Goal: Transaction & Acquisition: Obtain resource

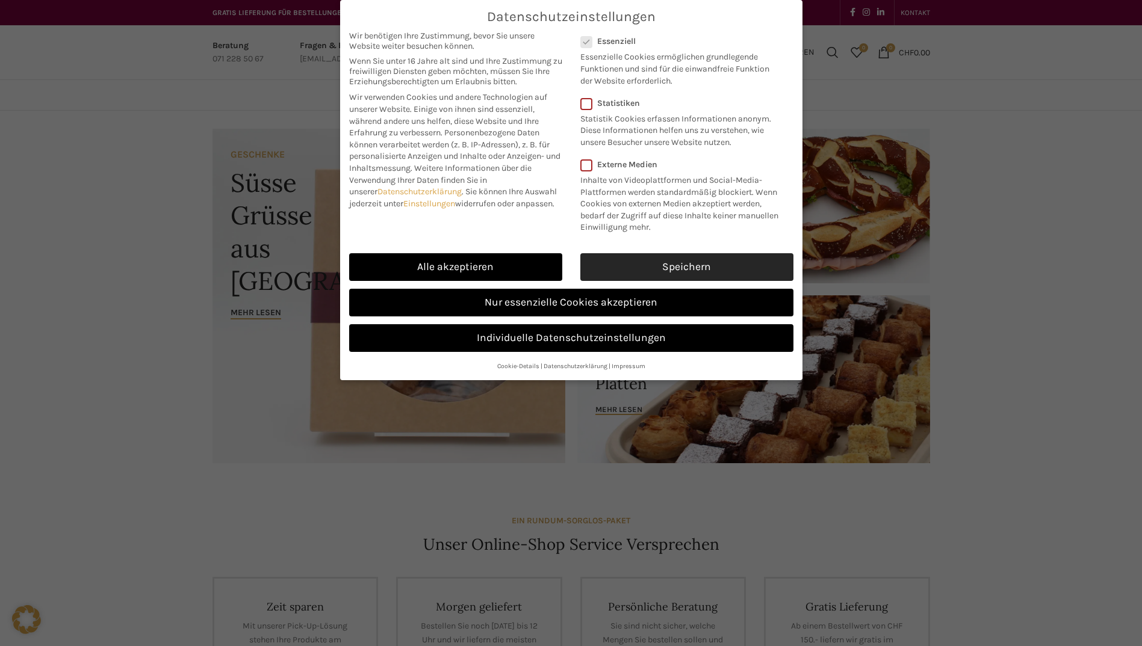
click at [706, 267] on link "Speichern" at bounding box center [686, 267] width 213 height 28
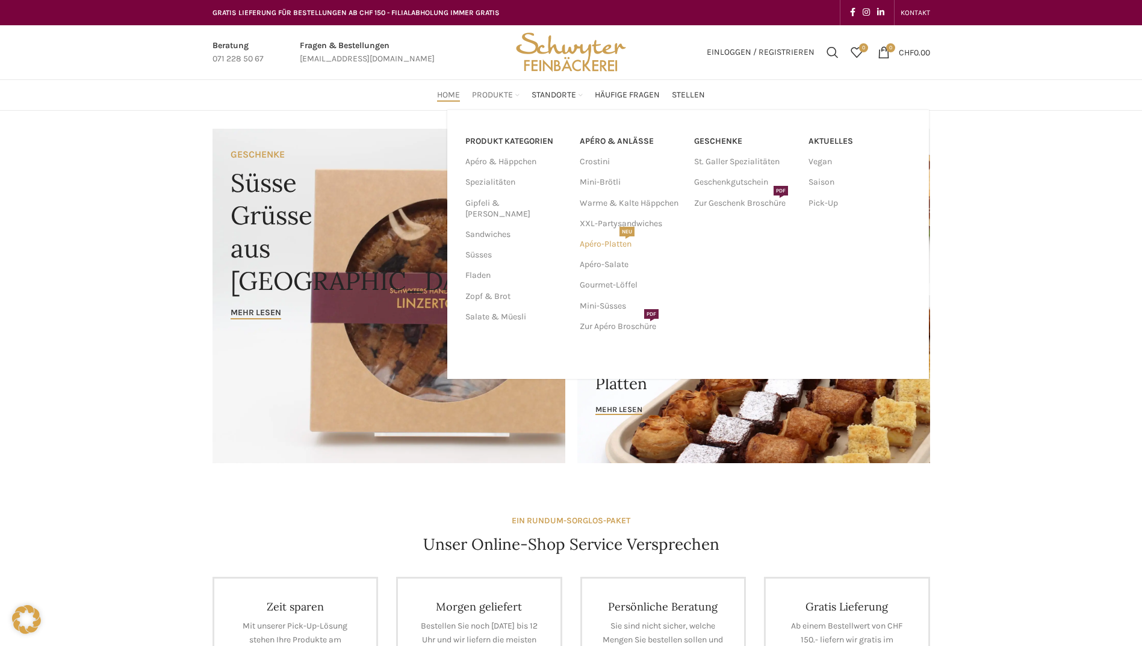
click at [610, 244] on link "Apéro-Platten NEU" at bounding box center [631, 244] width 102 height 20
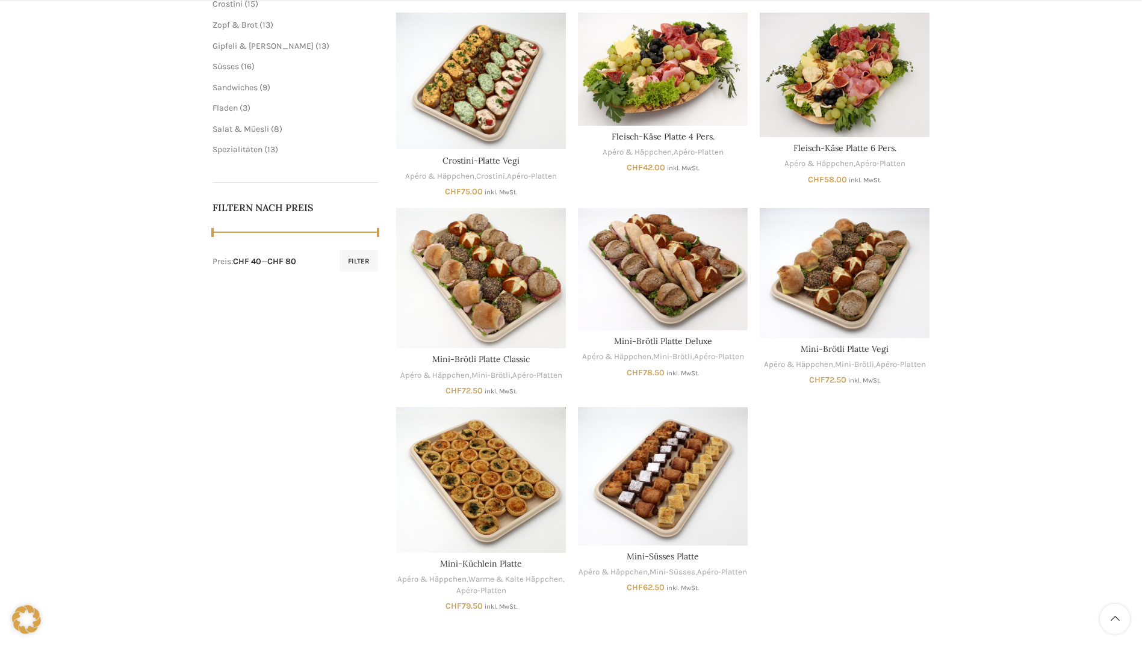
scroll to position [542, 0]
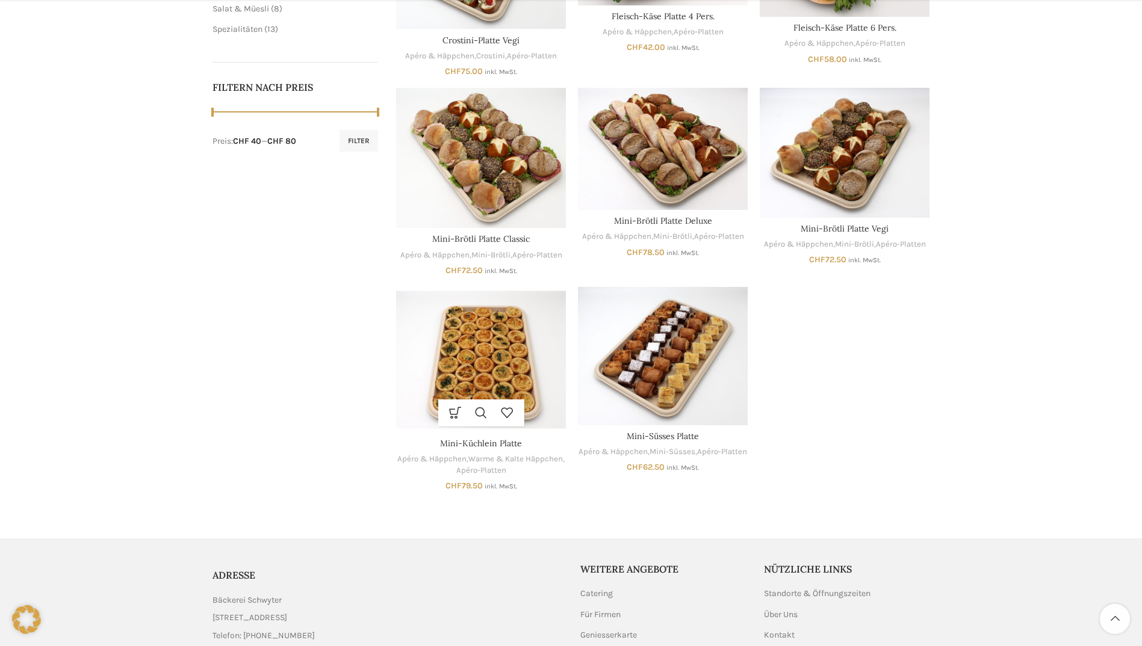
click at [520, 378] on img "Mini-Küchlein Platte" at bounding box center [481, 360] width 170 height 146
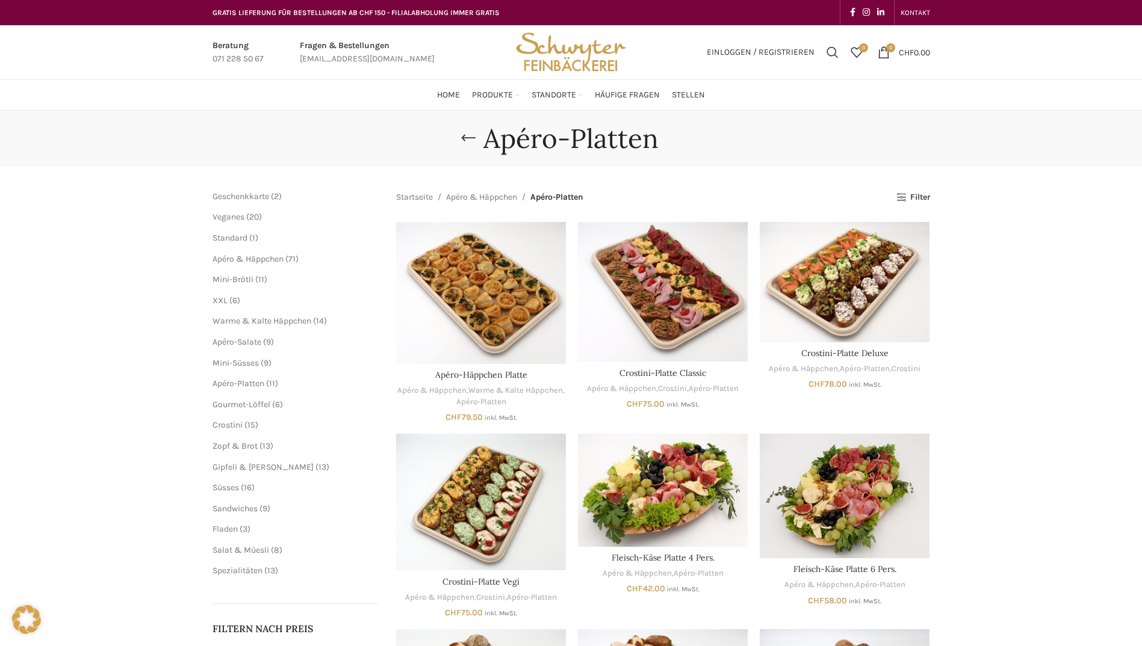
scroll to position [542, 0]
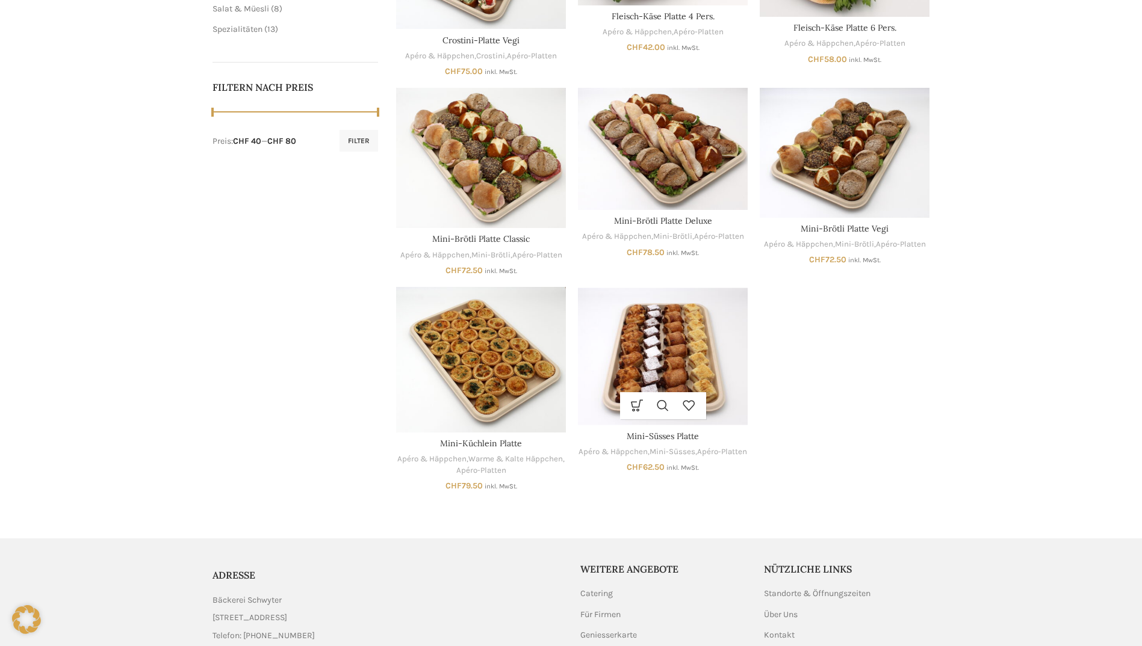
click at [671, 362] on img "Mini-Süsses Platte" at bounding box center [663, 356] width 170 height 138
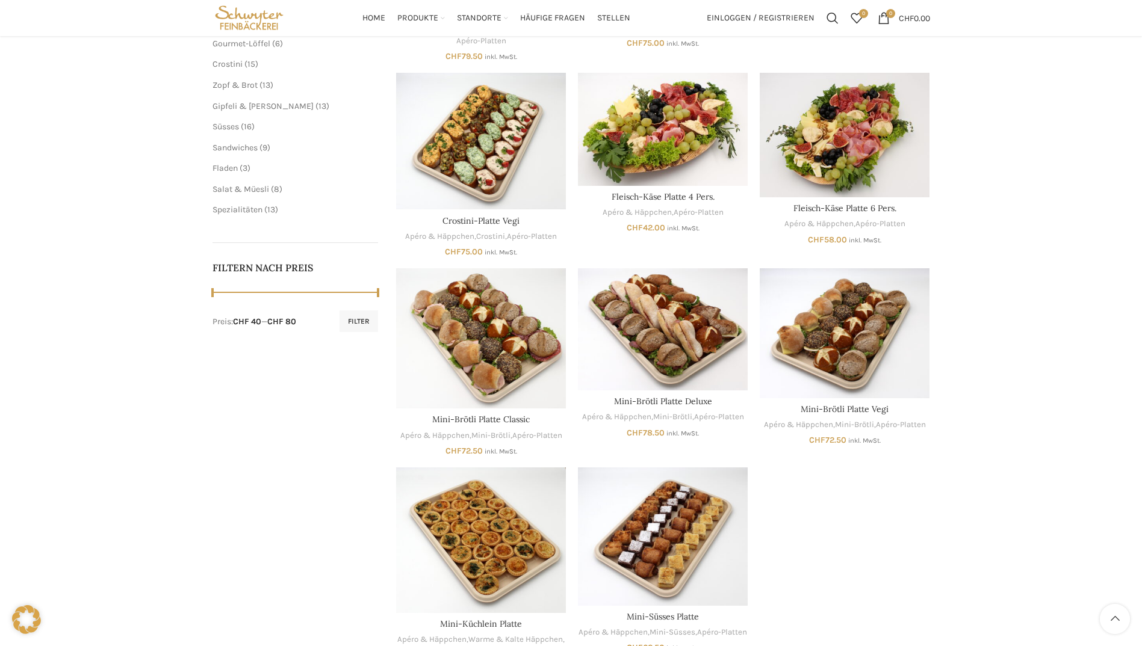
scroll to position [241, 0]
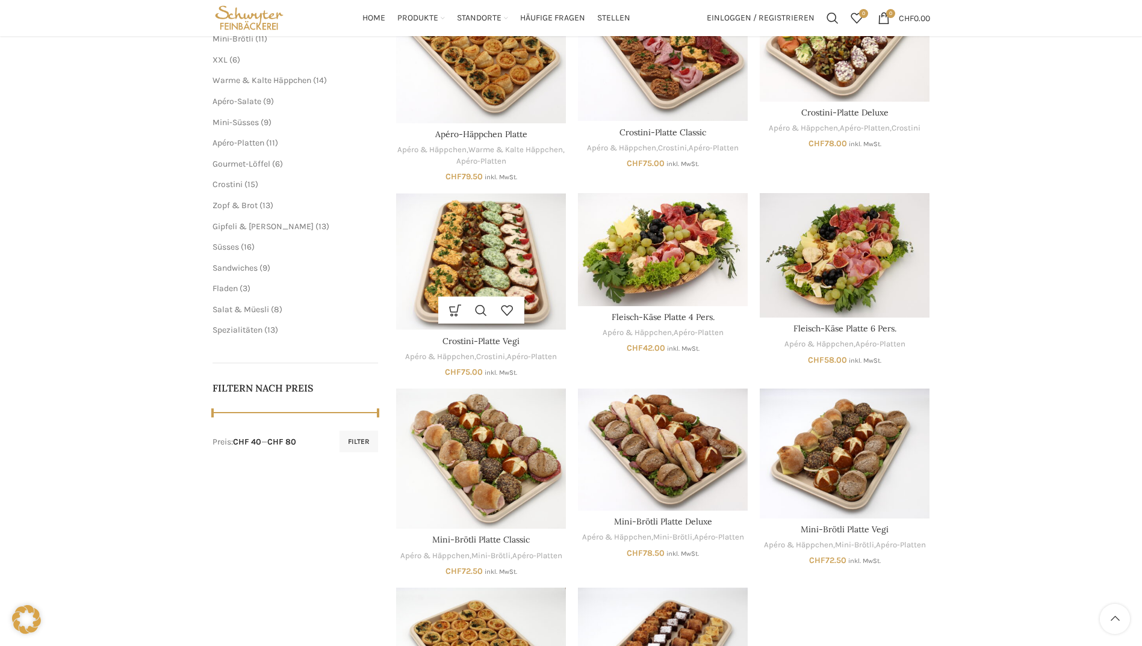
click at [512, 257] on img "Crostini-Platte Vegi" at bounding box center [481, 261] width 170 height 137
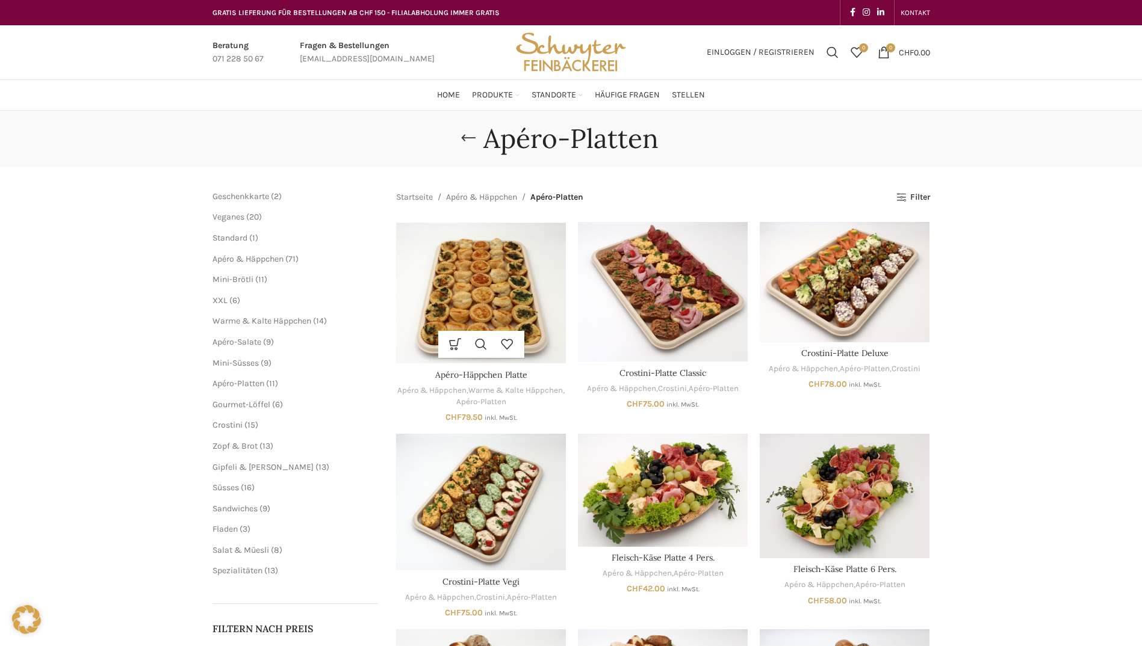
click at [494, 252] on img "Apéro-Häppchen Platte" at bounding box center [481, 293] width 170 height 142
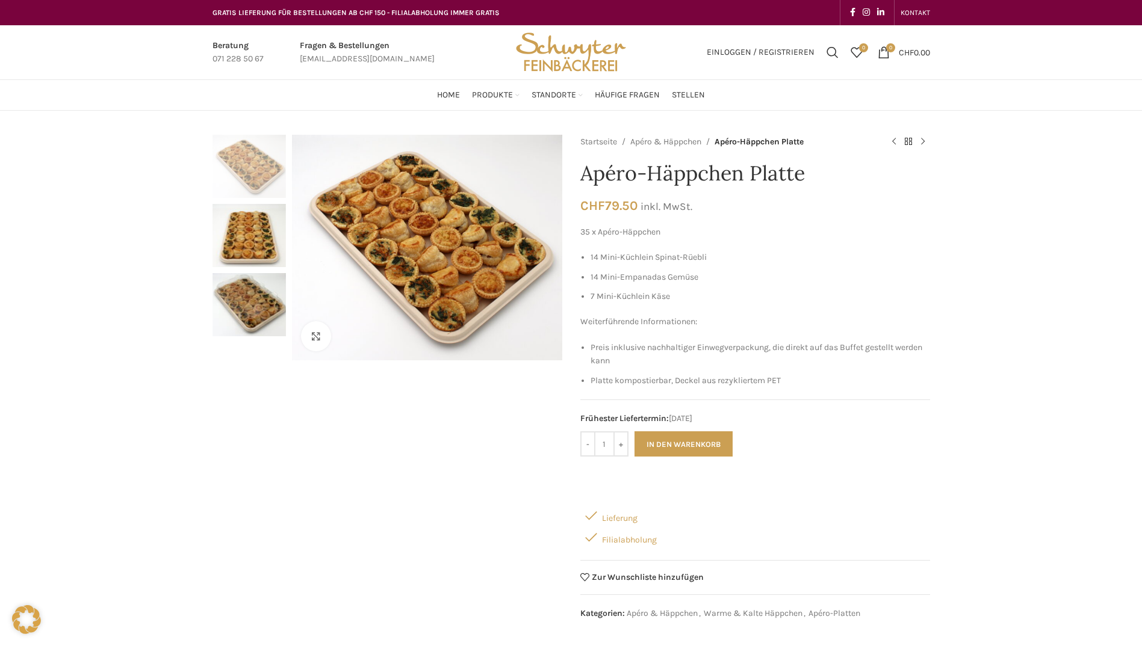
click at [250, 235] on img "2 / 3" at bounding box center [248, 235] width 73 height 63
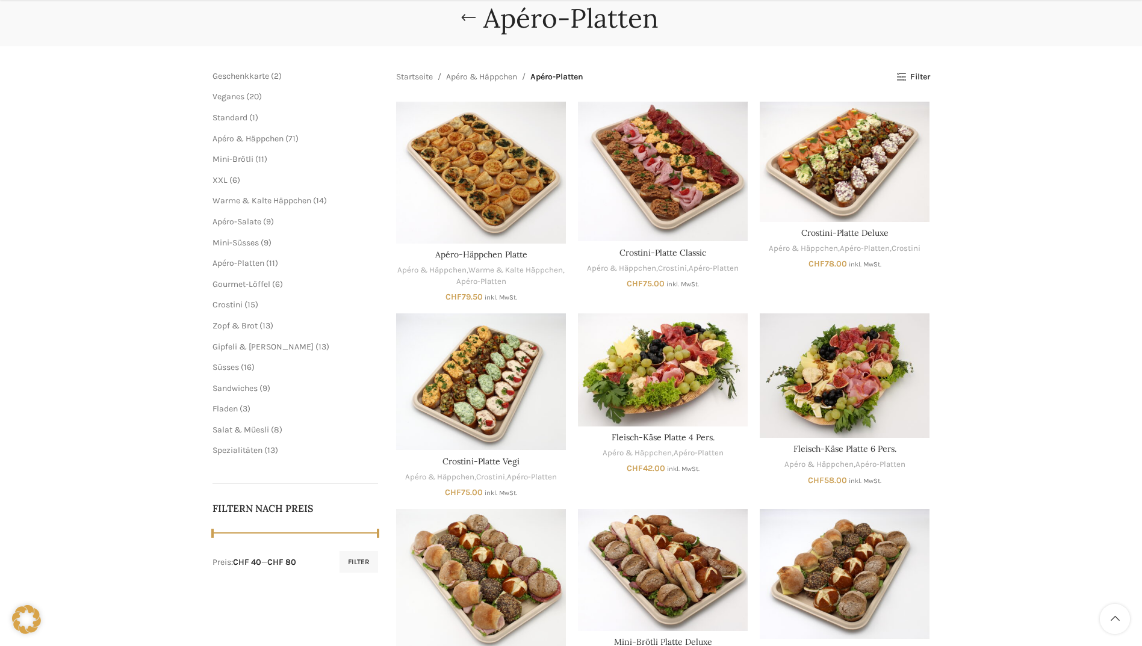
scroll to position [241, 0]
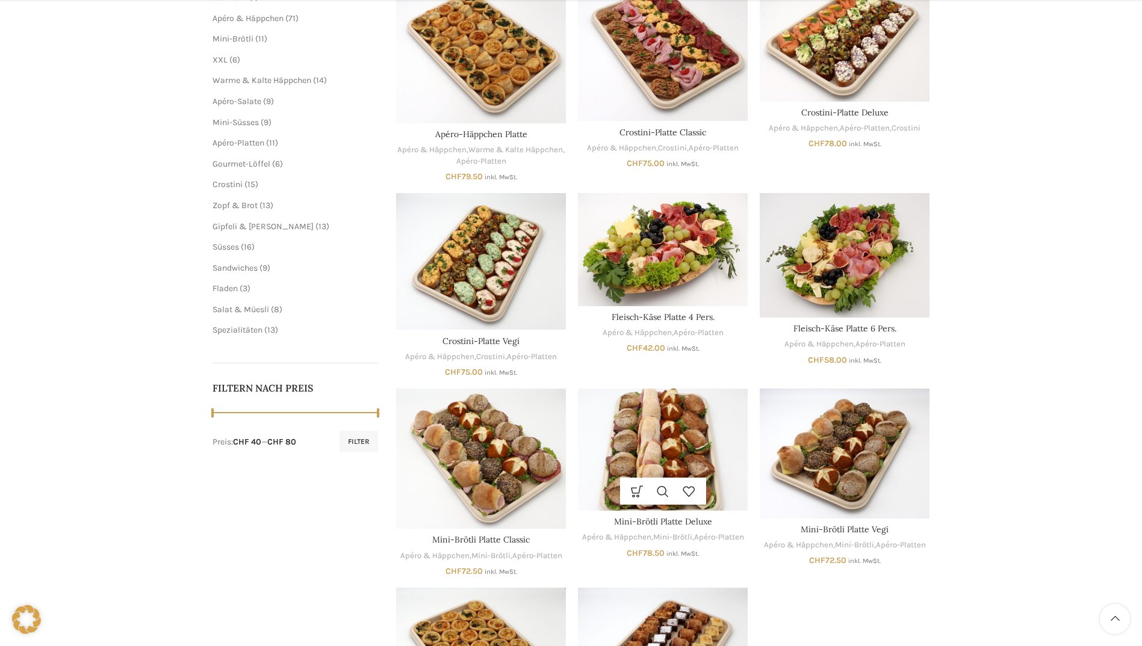
click at [645, 476] on img "Mini-Brötli Platte Deluxe" at bounding box center [663, 450] width 170 height 122
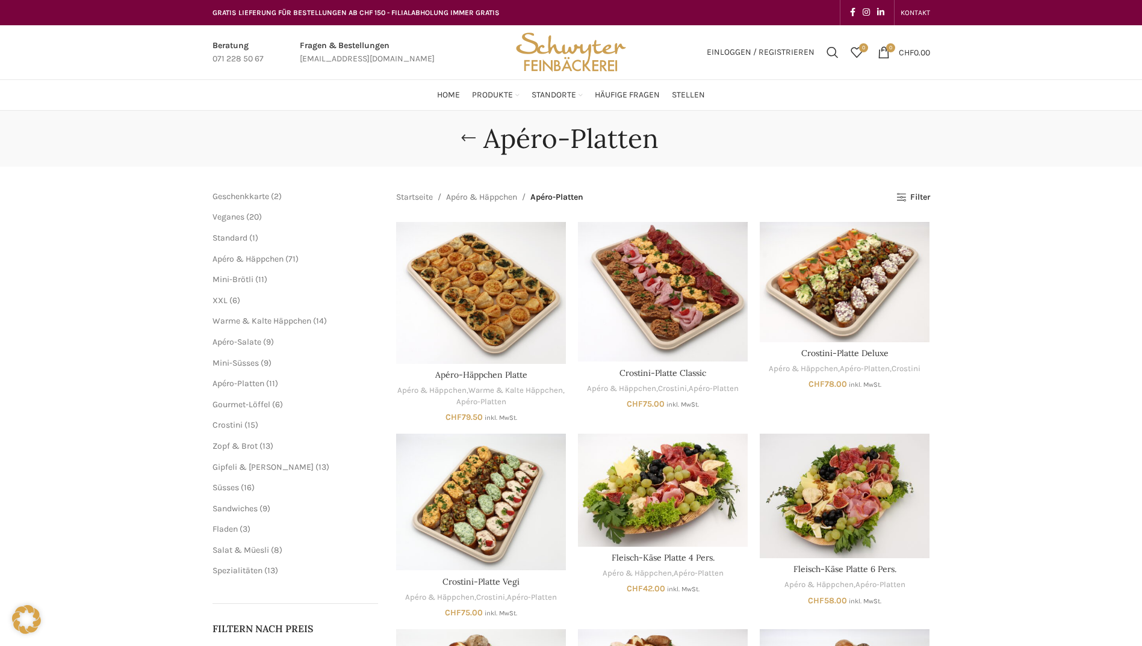
click at [229, 301] on span "6 6 Produkte" at bounding box center [234, 301] width 13 height 10
click at [217, 300] on span "XXL" at bounding box center [219, 301] width 15 height 10
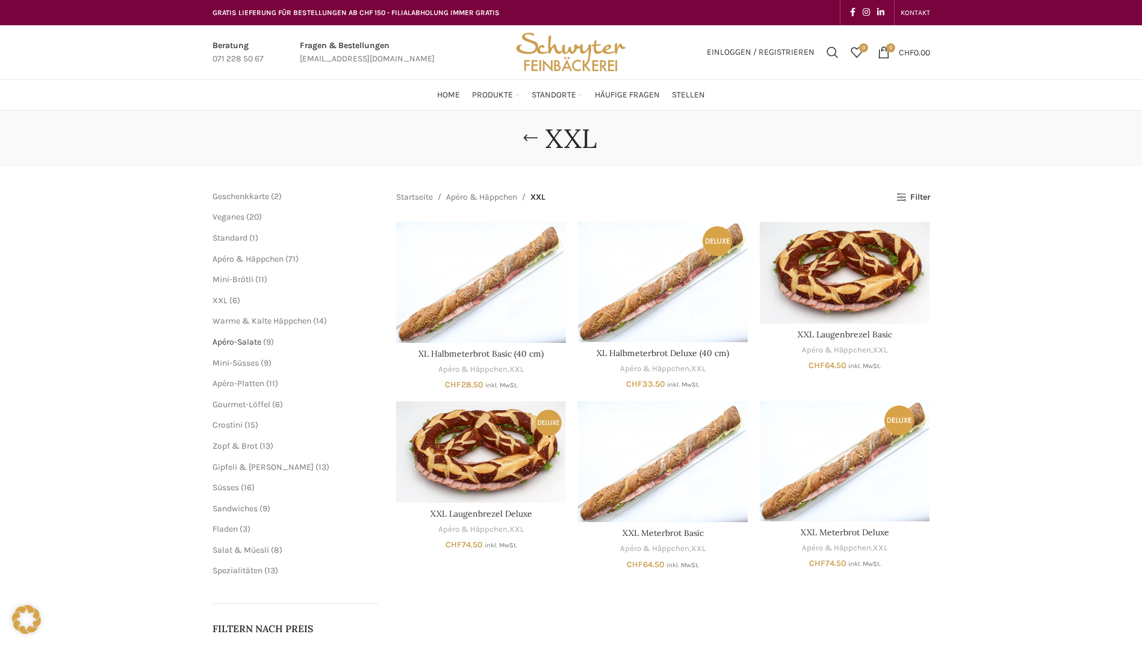
click at [241, 343] on span "Apéro-Salate" at bounding box center [236, 342] width 49 height 10
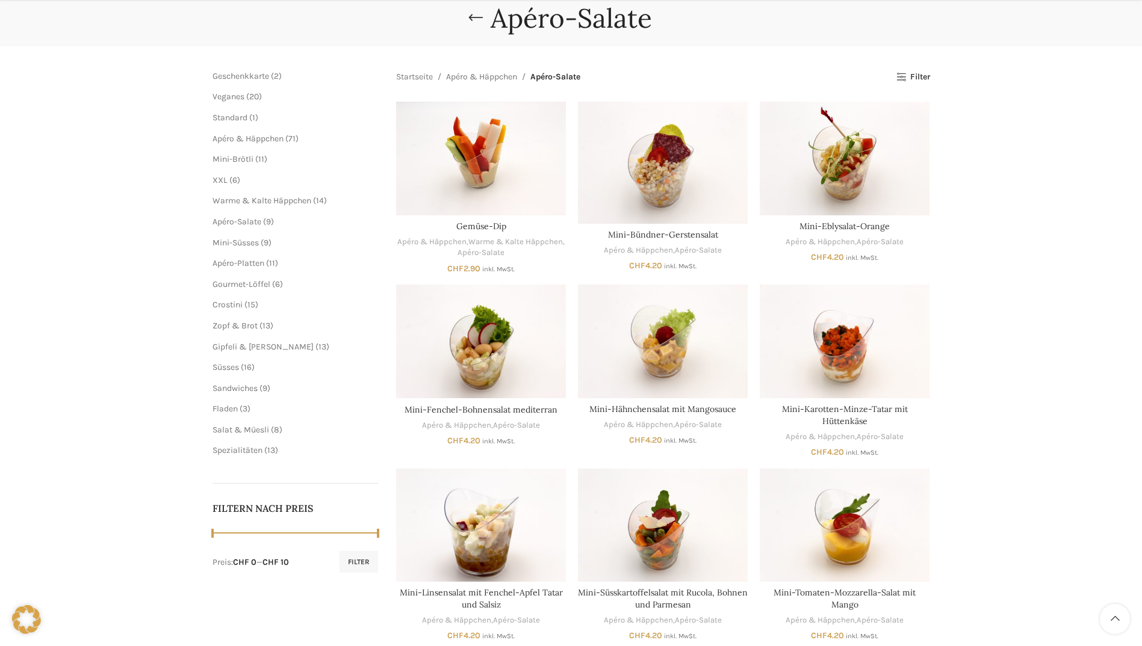
scroll to position [60, 0]
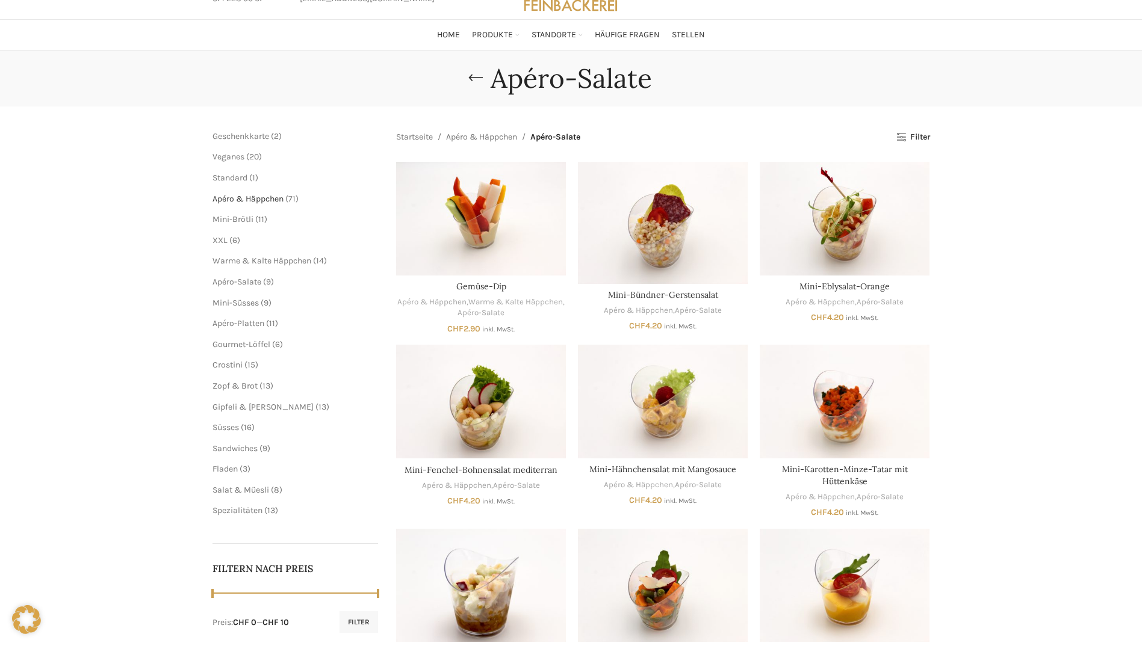
click at [263, 194] on span "Apéro & Häppchen" at bounding box center [247, 199] width 71 height 10
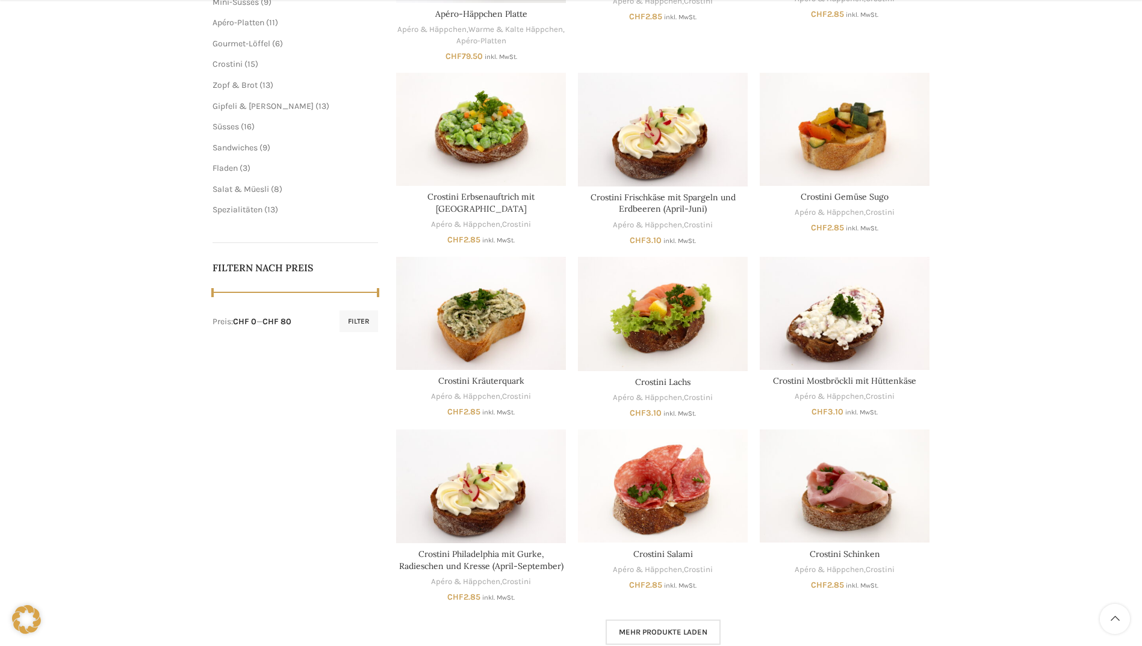
scroll to position [542, 0]
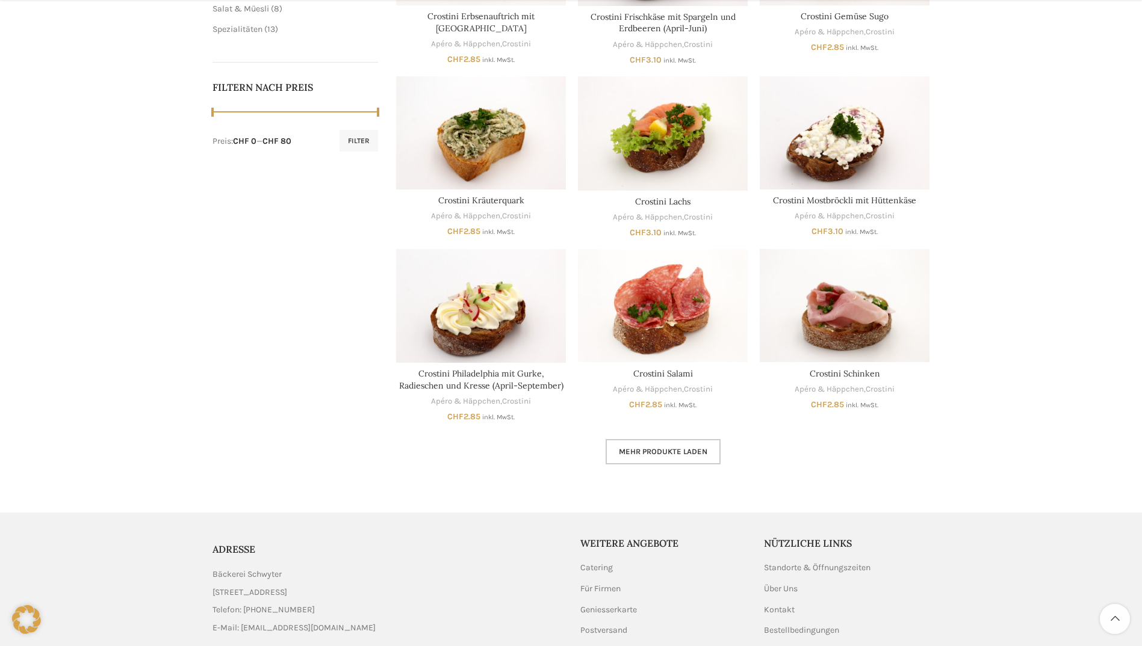
click at [675, 453] on span "Mehr Produkte laden" at bounding box center [663, 452] width 88 height 10
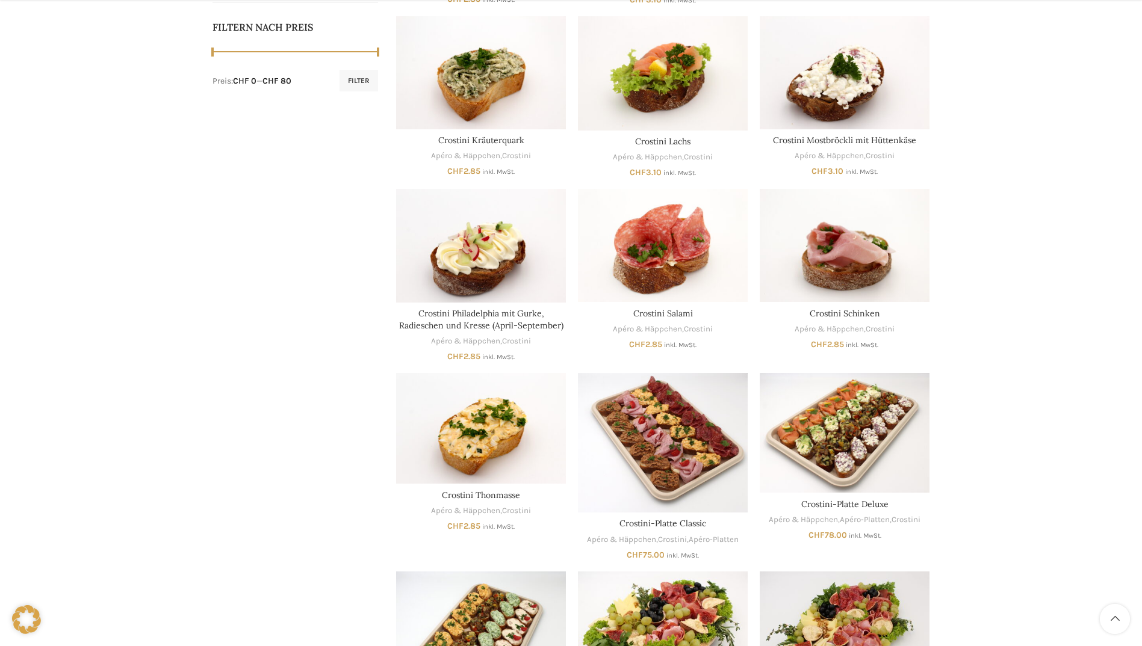
scroll to position [843, 0]
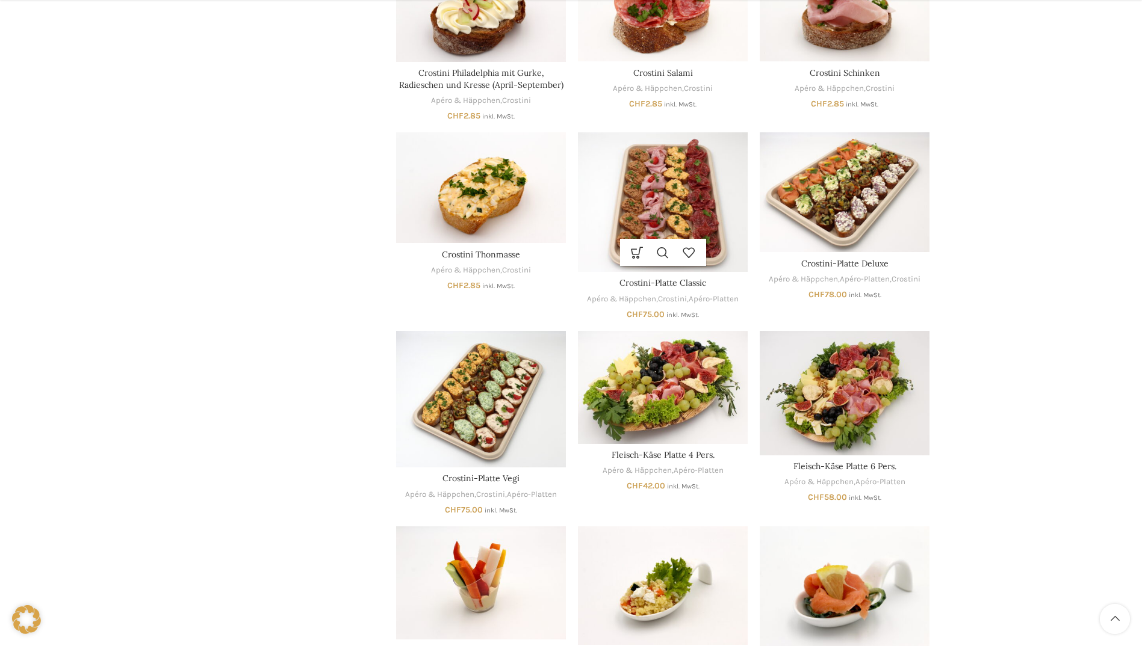
click at [667, 184] on img "Crostini-Platte Classic" at bounding box center [663, 202] width 170 height 140
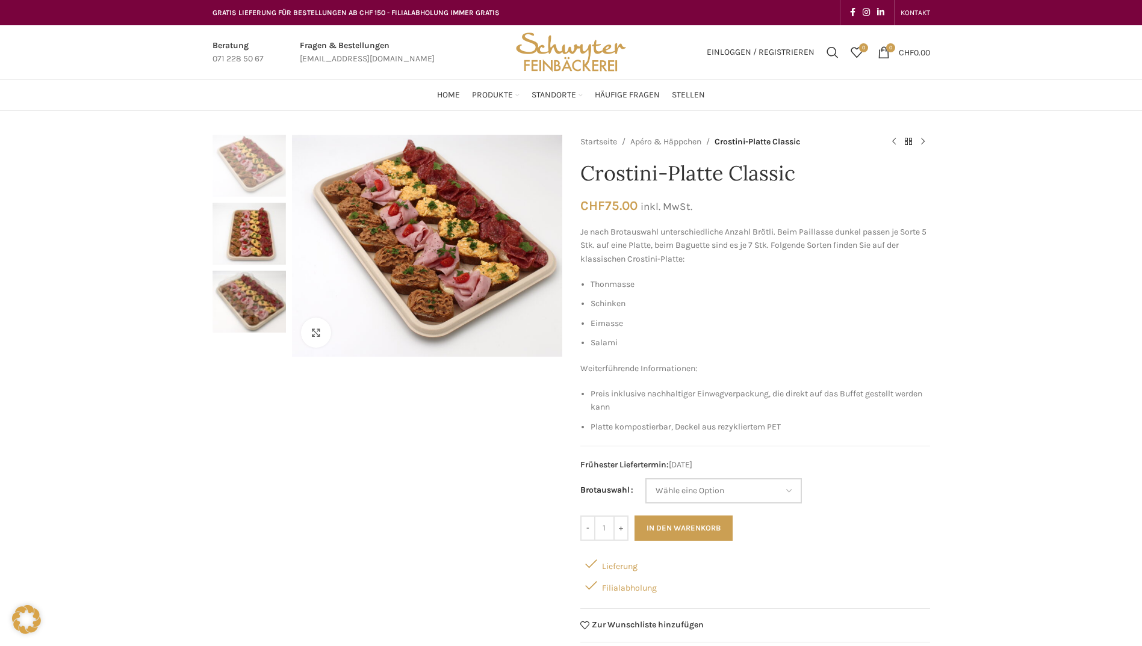
click at [710, 492] on select "Wähle eine Option Baguette Paillasse dunkel" at bounding box center [723, 491] width 156 height 25
select select "Paillasse dunkel"
click at [645, 479] on select "Wähle eine Option Baguette Paillasse dunkel" at bounding box center [723, 491] width 156 height 25
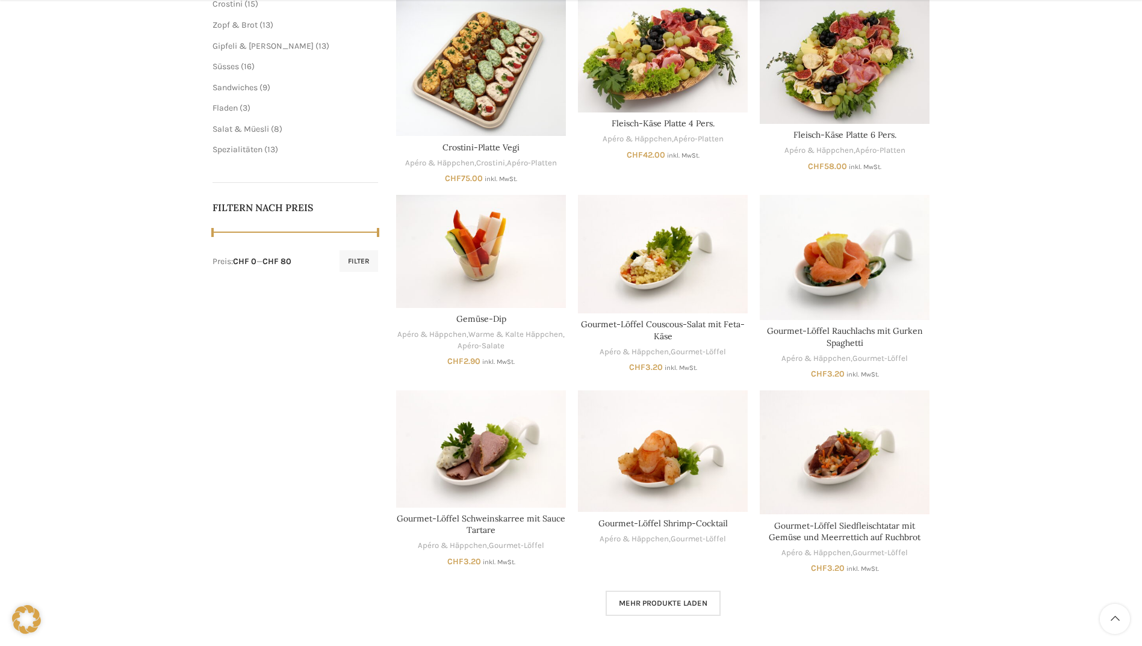
scroll to position [667, 0]
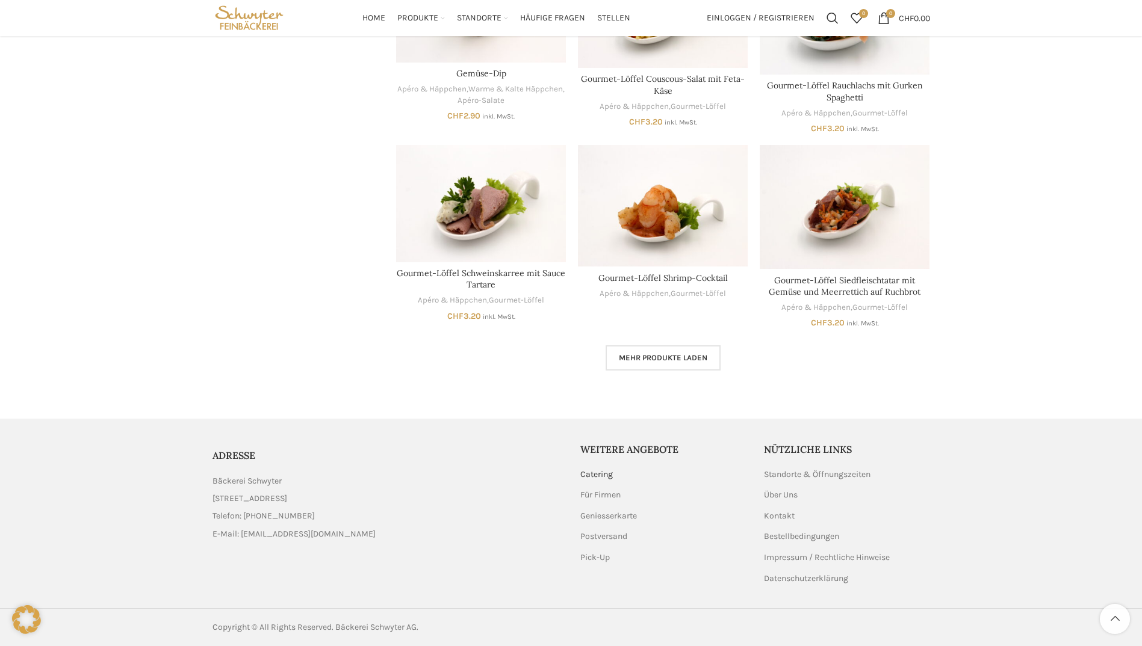
click at [607, 476] on link "Catering" at bounding box center [597, 475] width 34 height 12
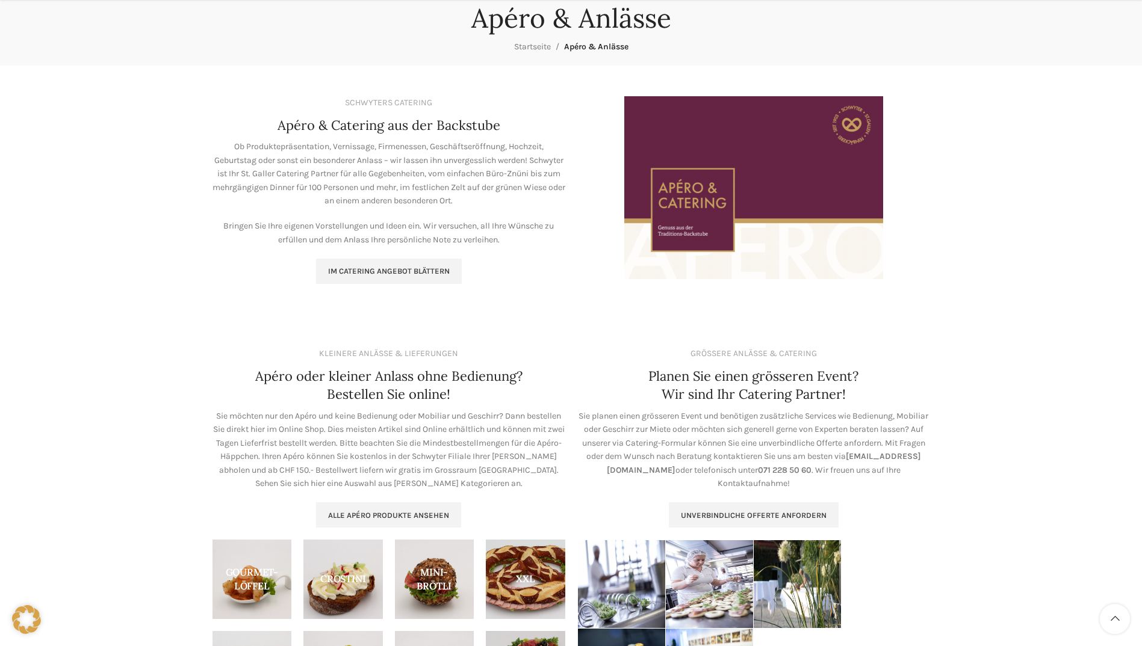
scroll to position [241, 0]
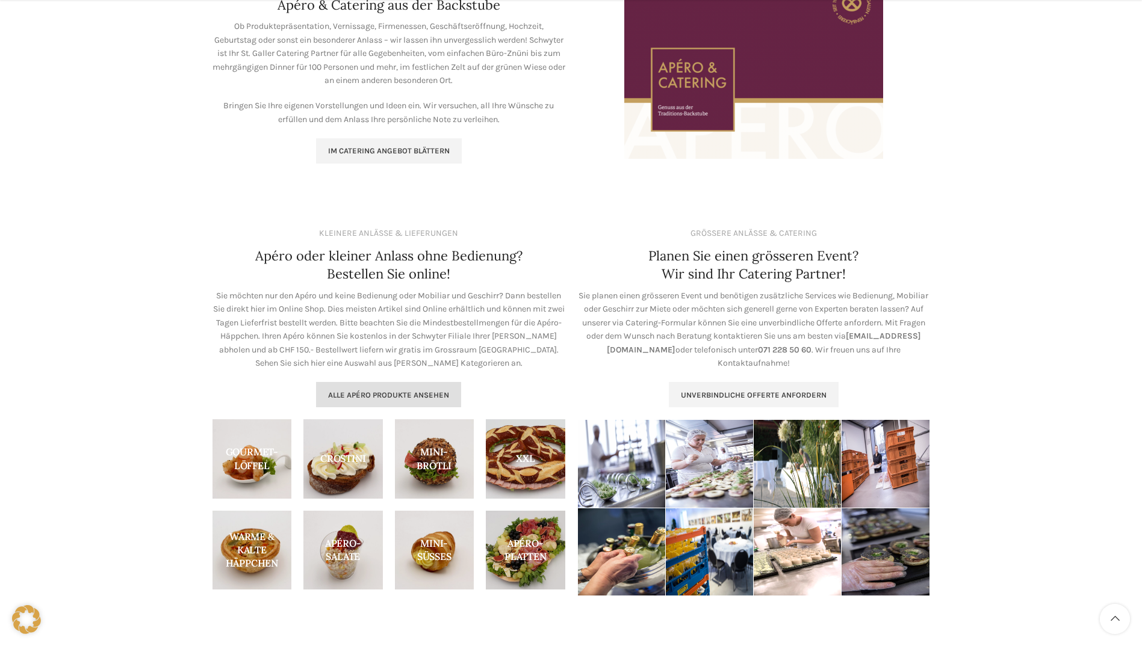
click at [412, 391] on span "Alle Apéro Produkte ansehen" at bounding box center [388, 396] width 121 height 10
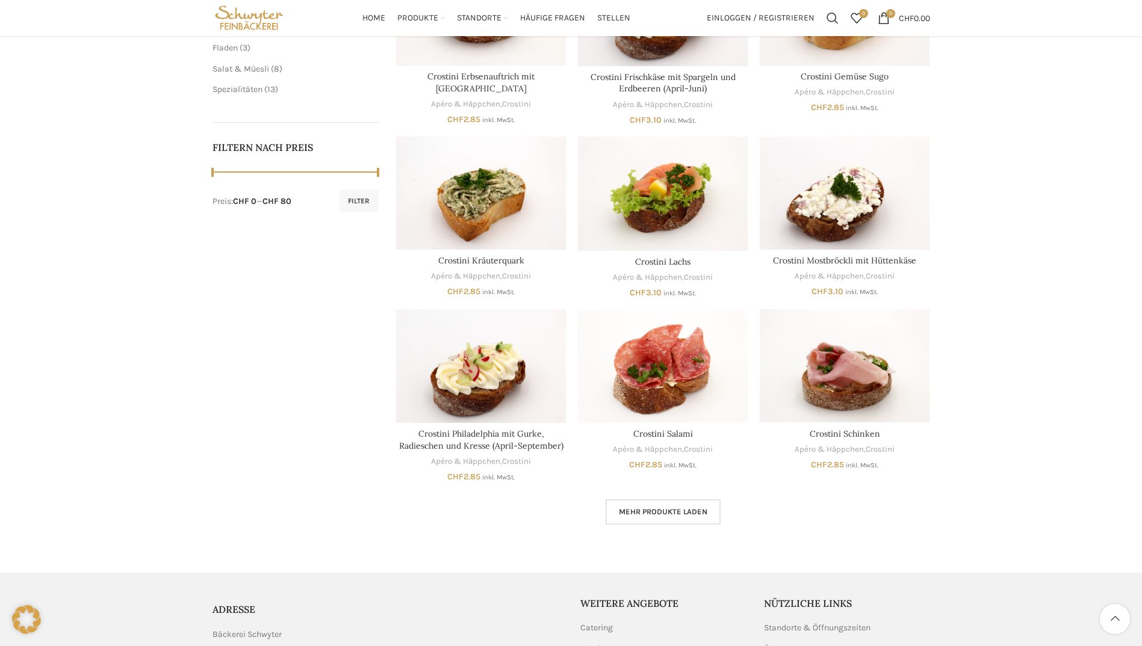
scroll to position [120, 0]
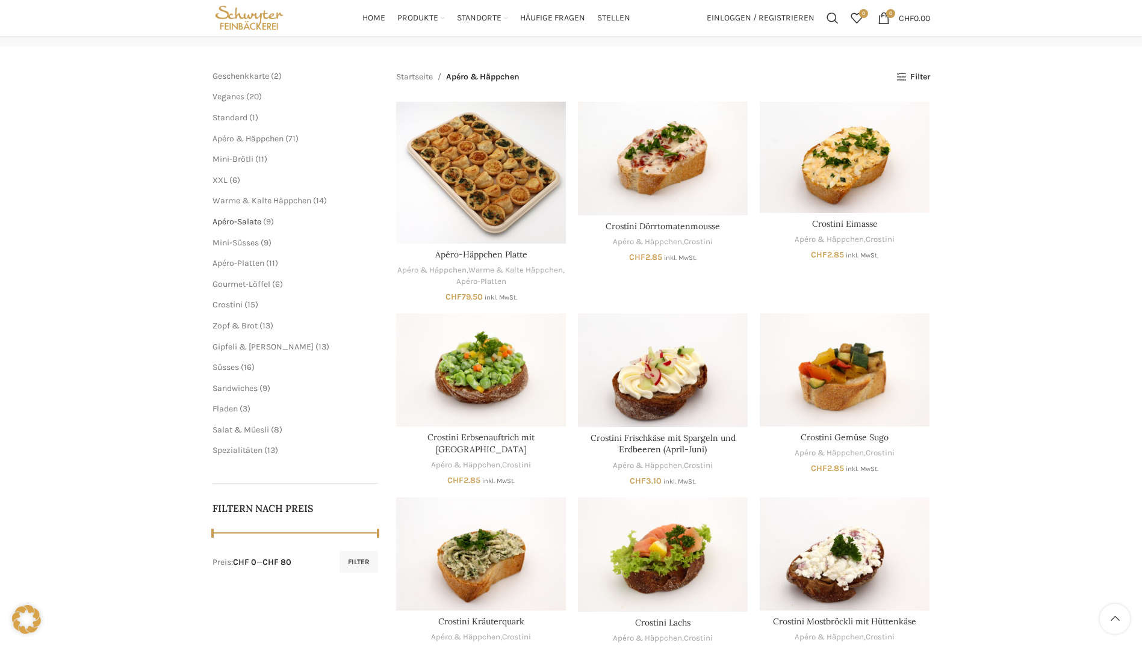
click at [229, 225] on span "Apéro-Salate" at bounding box center [236, 222] width 49 height 10
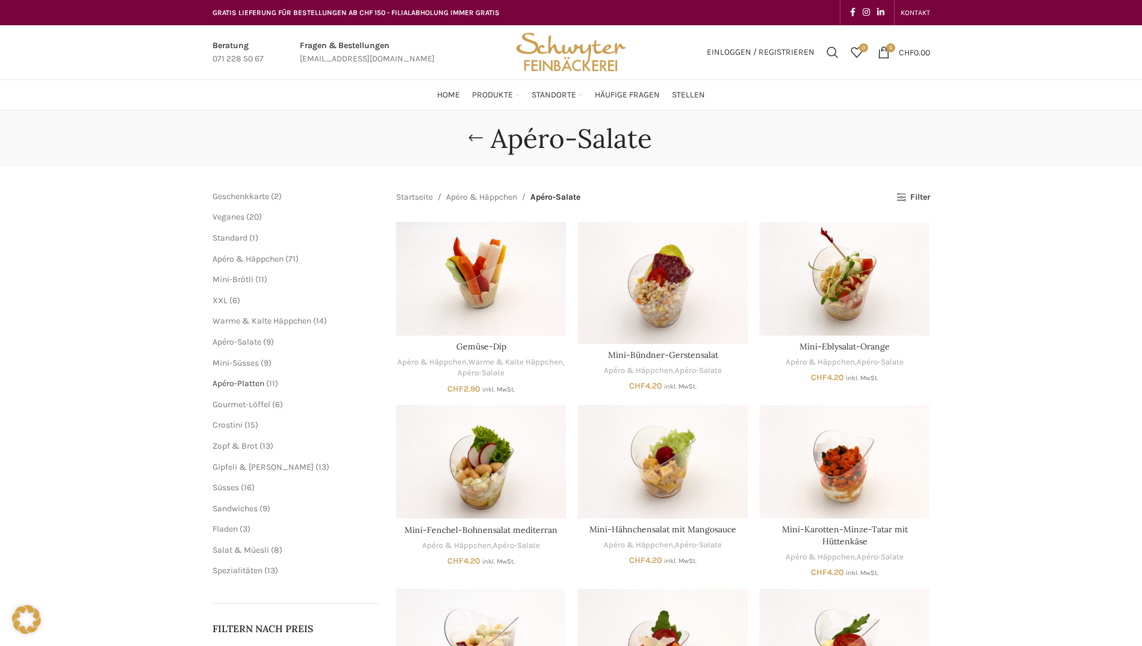
click at [242, 383] on span "Apéro-Platten" at bounding box center [238, 384] width 52 height 10
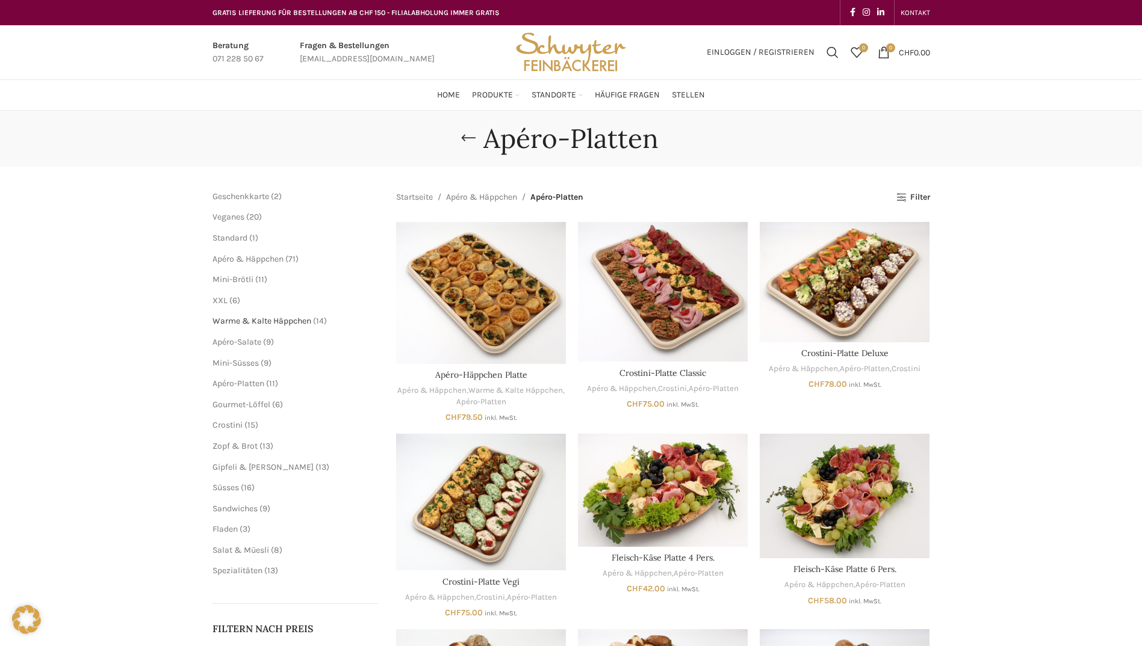
click at [305, 320] on span "Warme & Kalte Häppchen" at bounding box center [261, 321] width 99 height 10
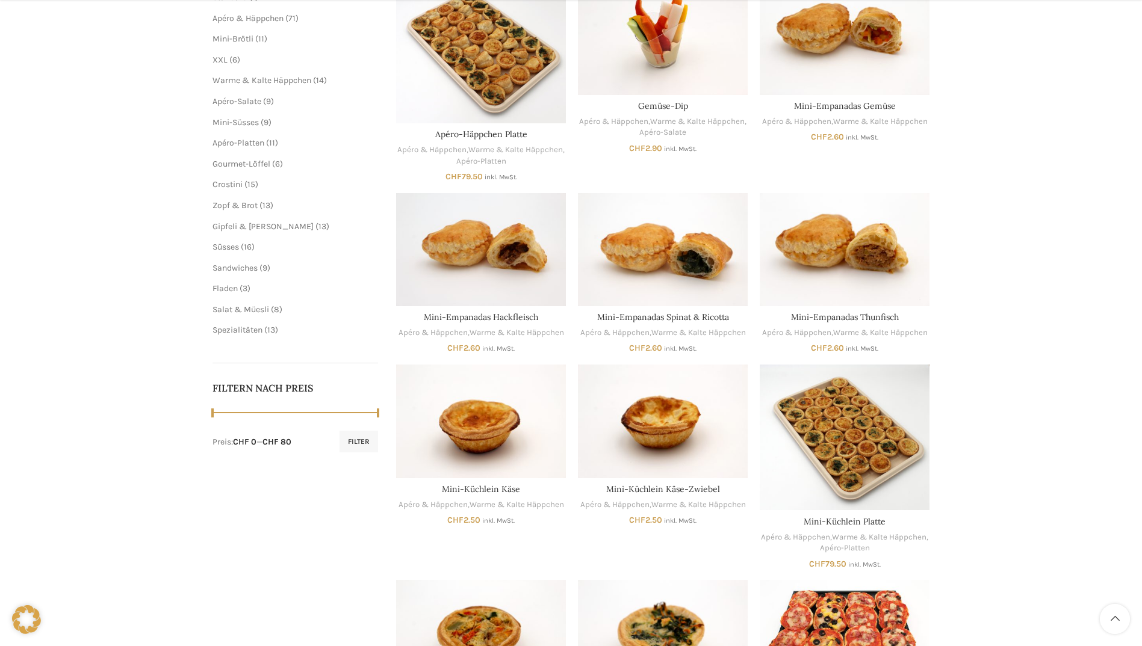
scroll to position [482, 0]
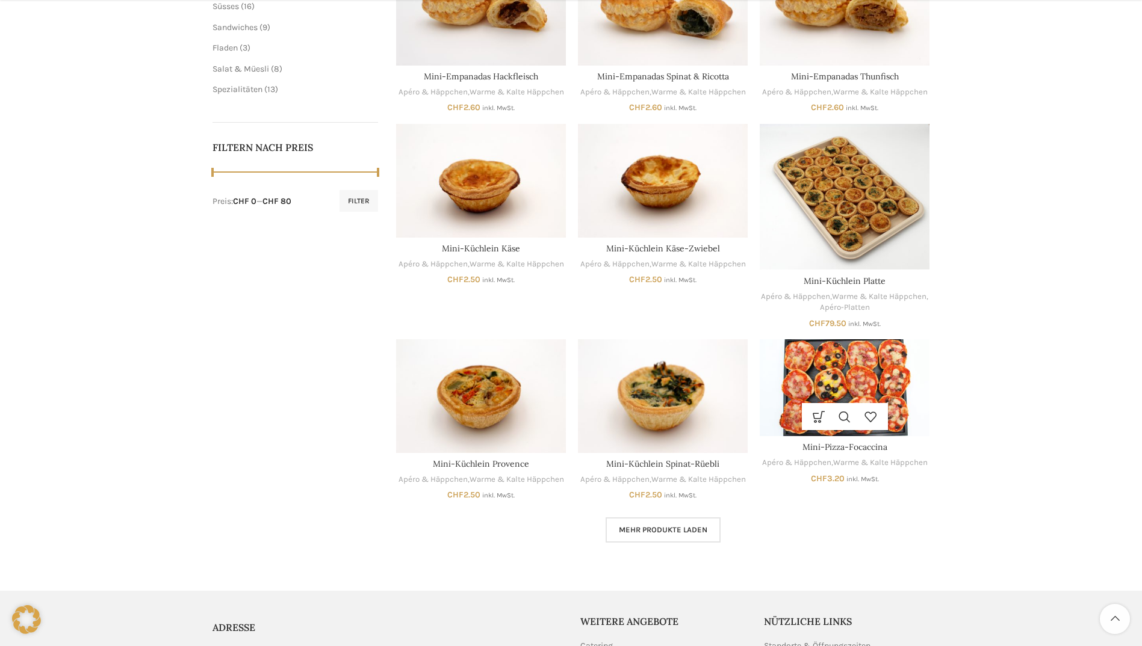
click at [872, 386] on img "Mini-Pizza-Focaccina" at bounding box center [845, 387] width 170 height 97
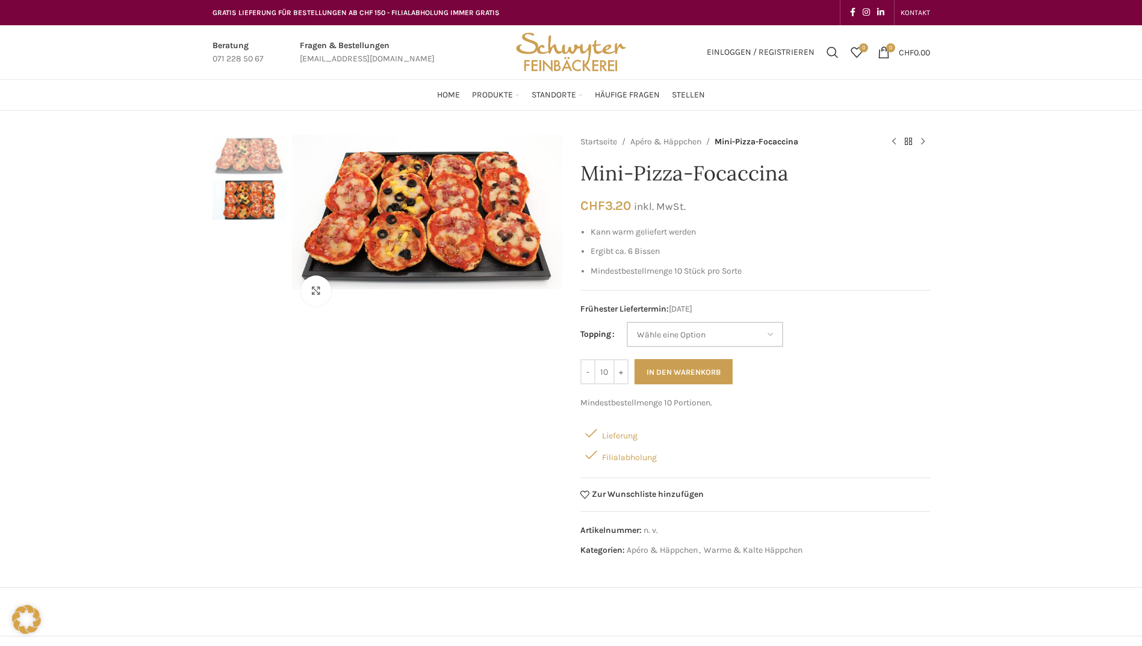
click at [716, 332] on select "Wähle eine Option Tomaten-Mozzarella Peperoni-Oliven Schinken-Salami Schinken-P…" at bounding box center [705, 334] width 156 height 25
click at [904, 311] on span "Frühester Liefertermin: 22.08.2025" at bounding box center [755, 309] width 350 height 13
click at [259, 202] on img "2 / 2" at bounding box center [248, 201] width 73 height 40
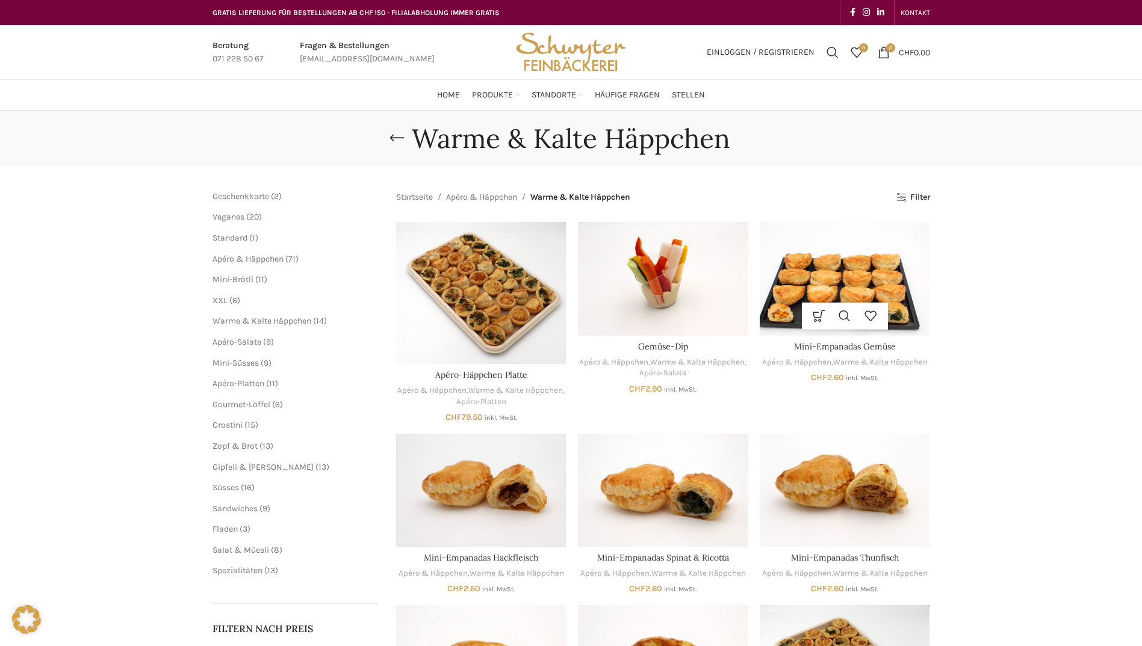
click at [838, 285] on img "Mini-Empanadas Gemüse" at bounding box center [845, 278] width 170 height 113
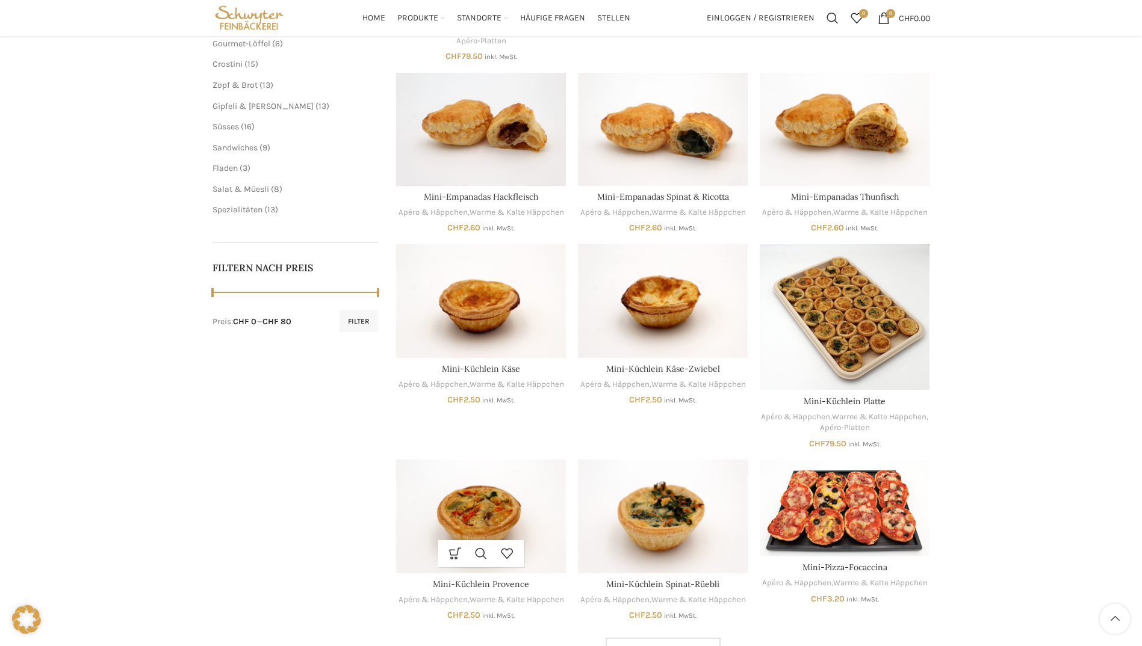
scroll to position [654, 0]
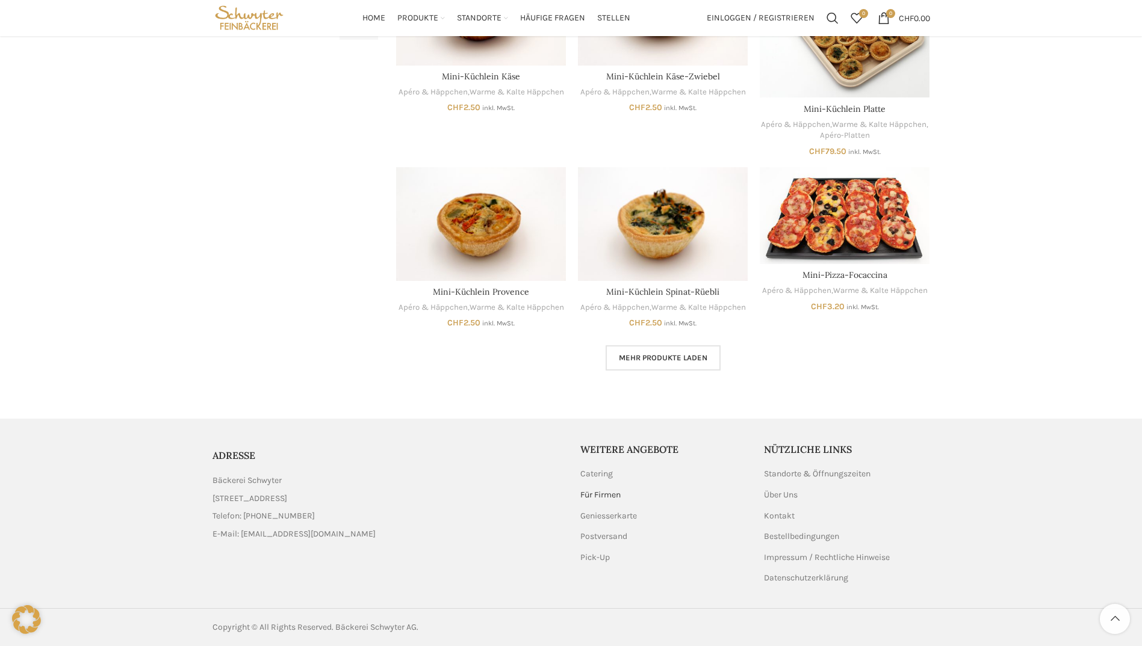
click at [600, 495] on link "Für Firmen" at bounding box center [601, 495] width 42 height 12
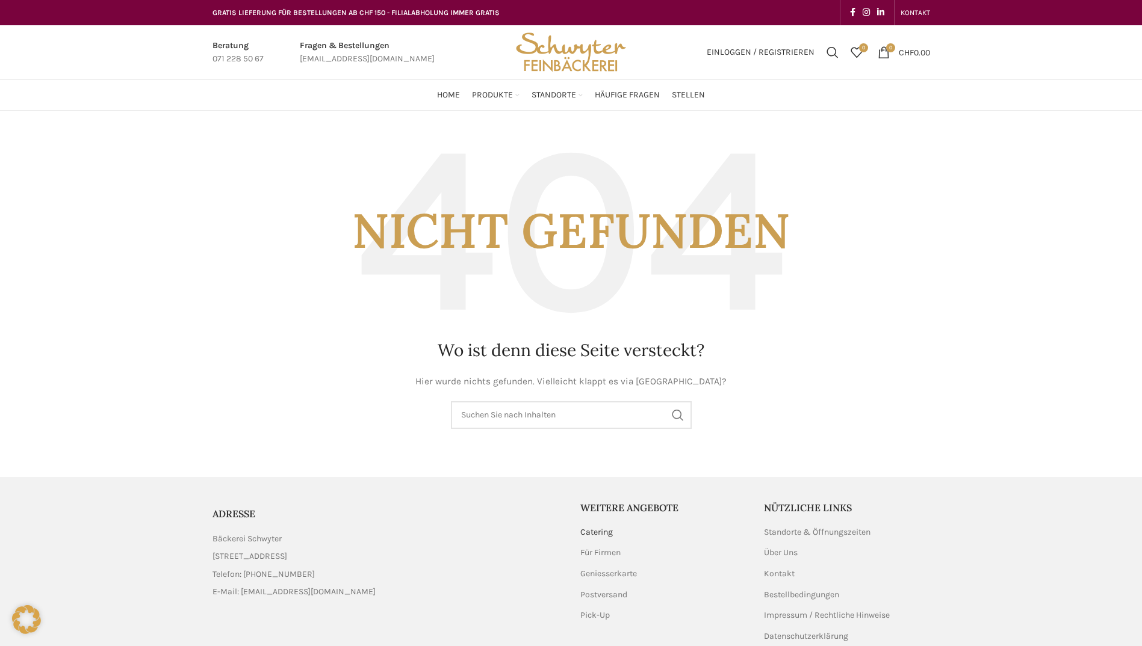
click at [608, 535] on link "Catering" at bounding box center [597, 533] width 34 height 12
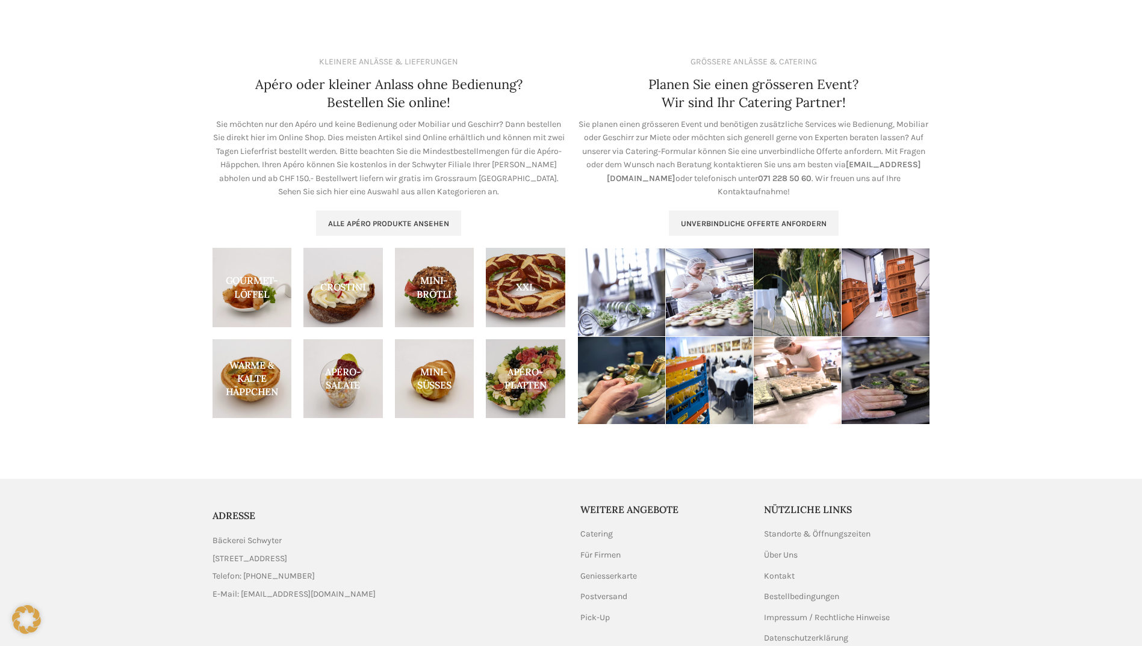
scroll to position [51, 0]
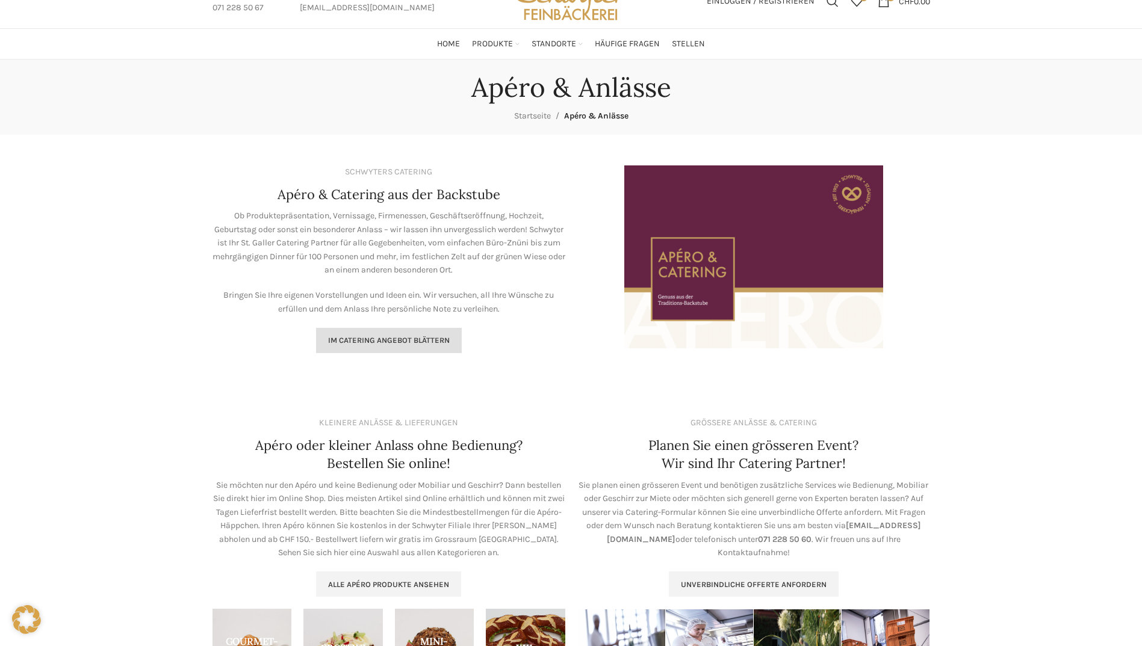
click at [341, 336] on span "Im Catering Angebot blättern" at bounding box center [389, 341] width 122 height 10
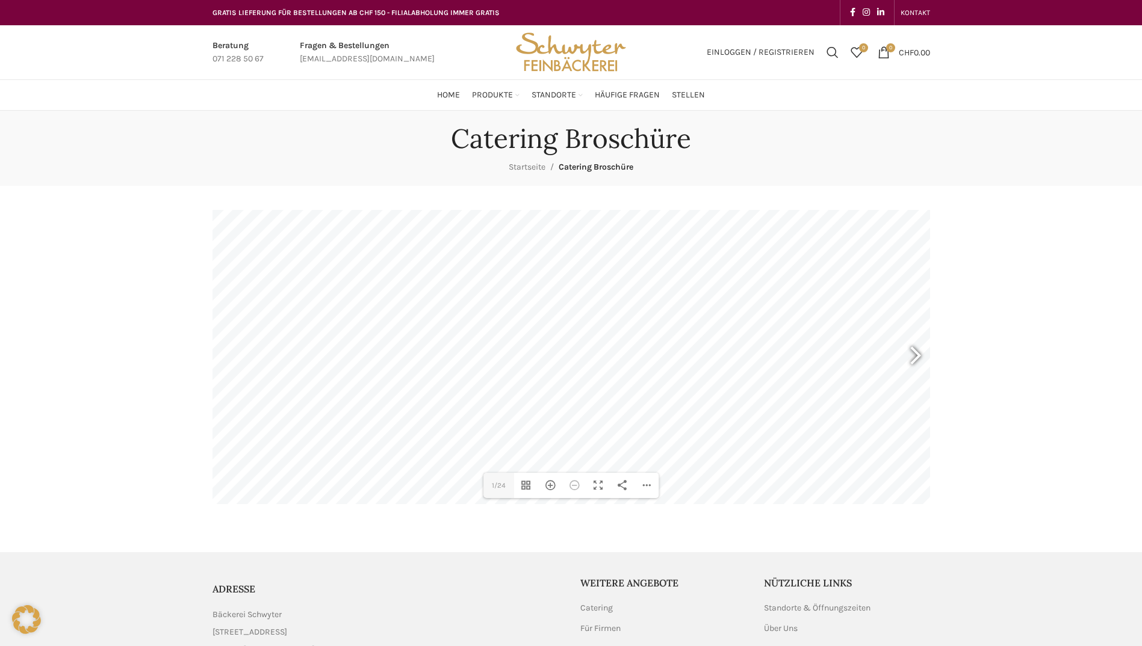
click at [918, 360] on div at bounding box center [910, 357] width 28 height 45
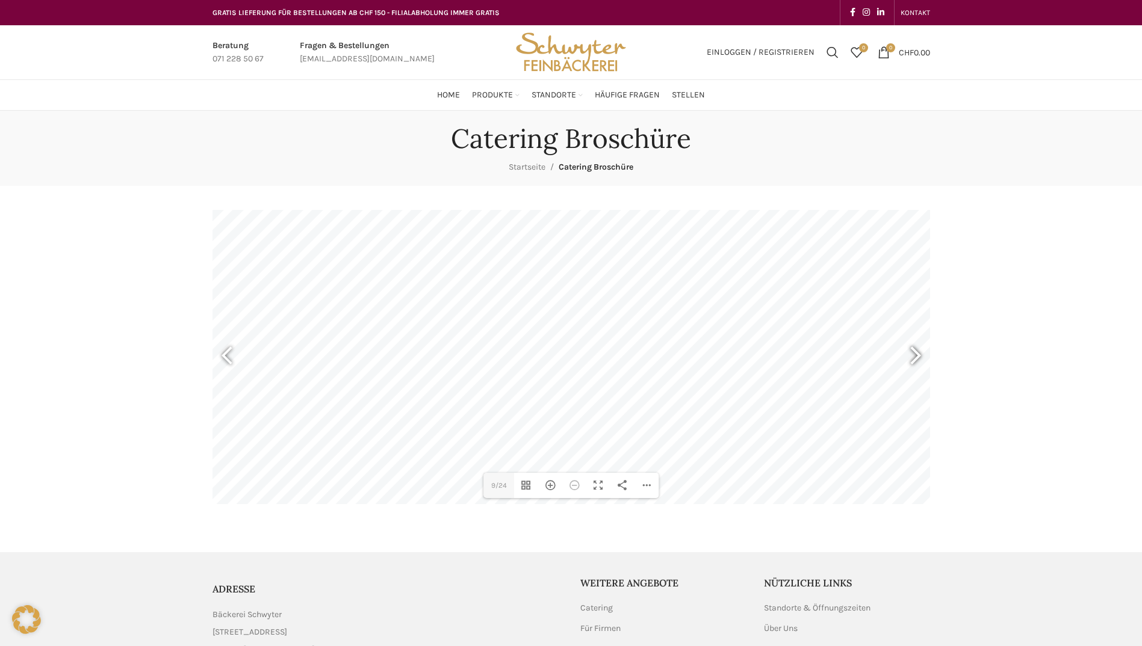
type input "11"
